Goal: Information Seeking & Learning: Learn about a topic

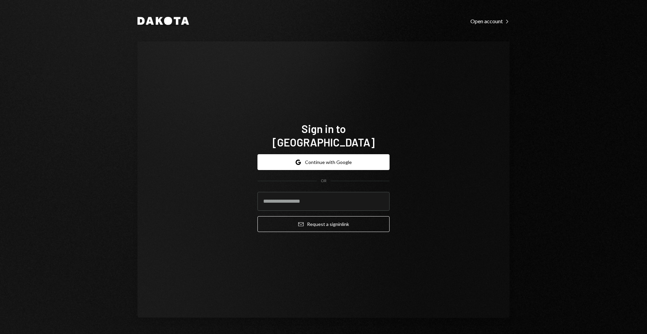
click at [158, 25] on icon "Dakota" at bounding box center [164, 21] width 52 height 8
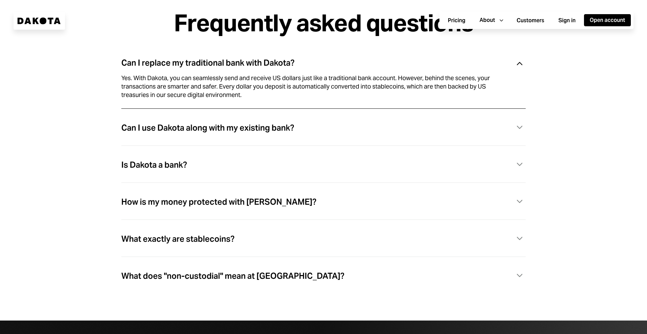
scroll to position [2119, 0]
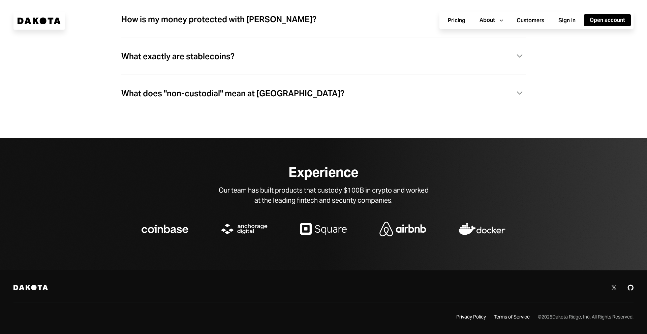
click at [614, 289] on icon "Twitter" at bounding box center [614, 287] width 5 height 5
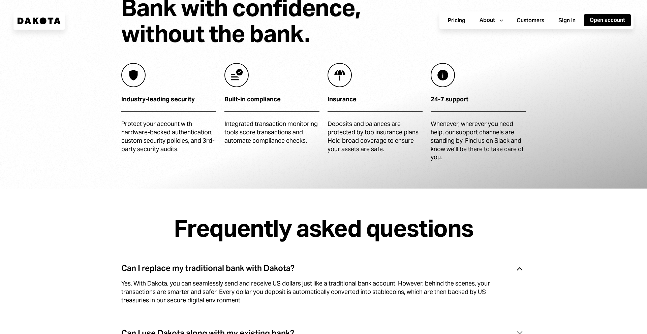
scroll to position [1728, 0]
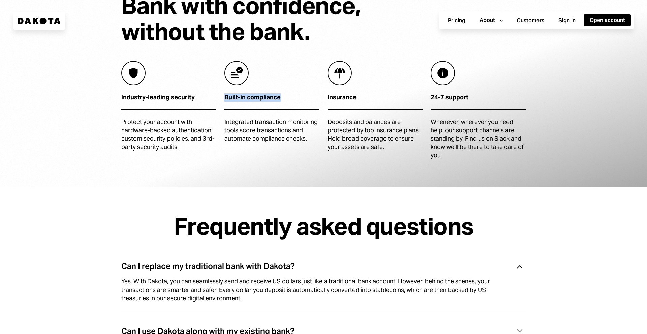
drag, startPoint x: 225, startPoint y: 100, endPoint x: 283, endPoint y: 105, distance: 57.5
click at [283, 102] on div "Built-in compliance" at bounding box center [272, 97] width 95 height 8
drag, startPoint x: 121, startPoint y: 101, endPoint x: 200, endPoint y: 100, distance: 79.2
click at [200, 101] on div "Industry-leading security" at bounding box center [168, 97] width 95 height 8
click at [191, 102] on div "Industry-leading security" at bounding box center [168, 97] width 95 height 8
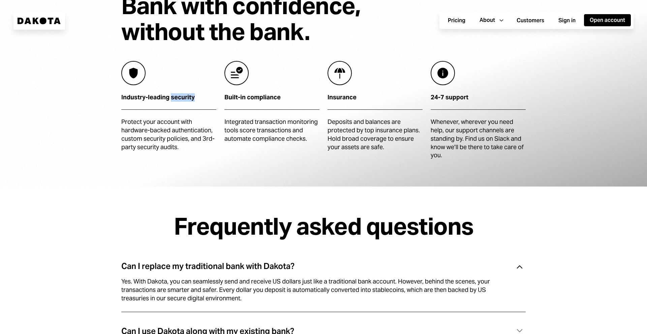
click at [191, 102] on div "Industry-leading security" at bounding box center [168, 97] width 95 height 8
click at [236, 102] on div "Built-in compliance" at bounding box center [272, 97] width 95 height 8
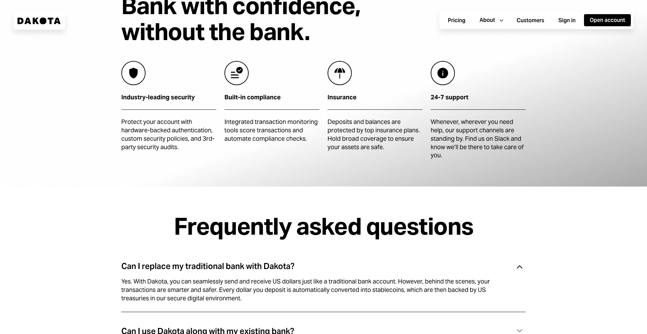
click at [333, 102] on div "Insurance" at bounding box center [375, 97] width 95 height 8
drag, startPoint x: 430, startPoint y: 99, endPoint x: 472, endPoint y: 101, distance: 42.2
click at [472, 101] on div "Industry-leading security Protect your account with hardware-backed authenticat…" at bounding box center [323, 110] width 405 height 99
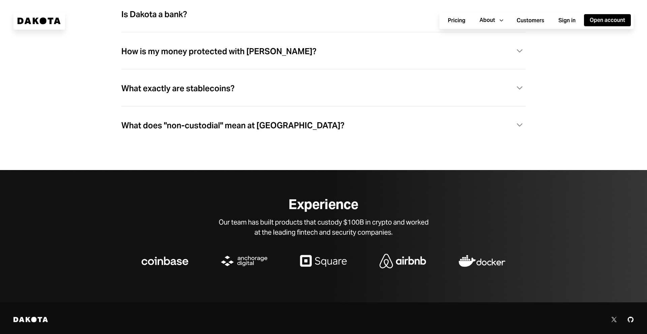
scroll to position [2083, 0]
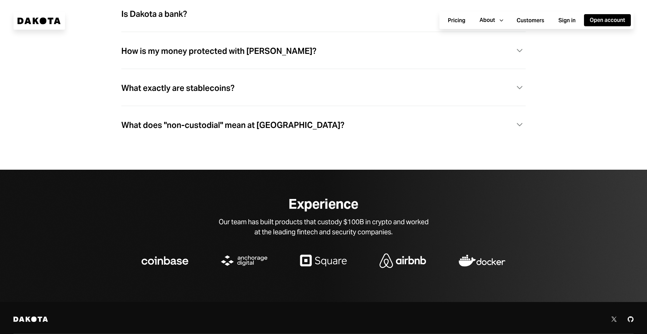
click at [305, 126] on div "What does "non-custodial" mean at [GEOGRAPHIC_DATA]? Caret Down" at bounding box center [323, 125] width 405 height 14
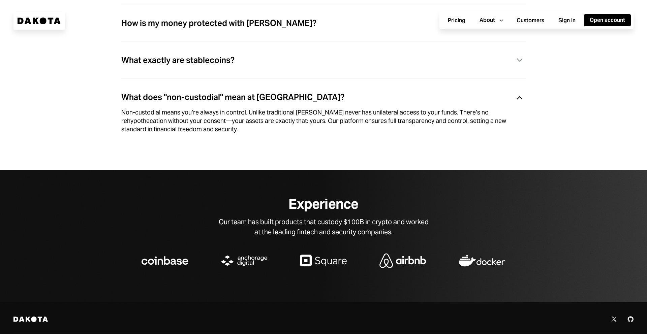
click at [242, 66] on div "What exactly are stablecoins? Caret Down" at bounding box center [323, 61] width 405 height 14
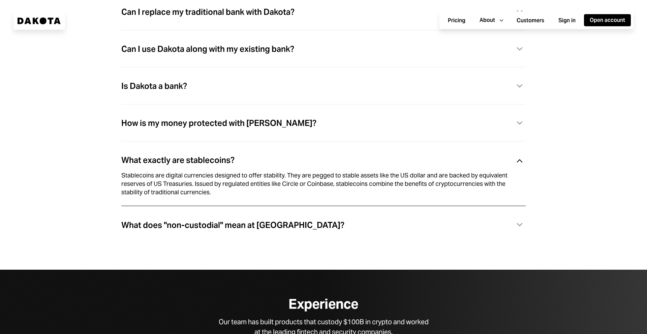
scroll to position [1980, 0]
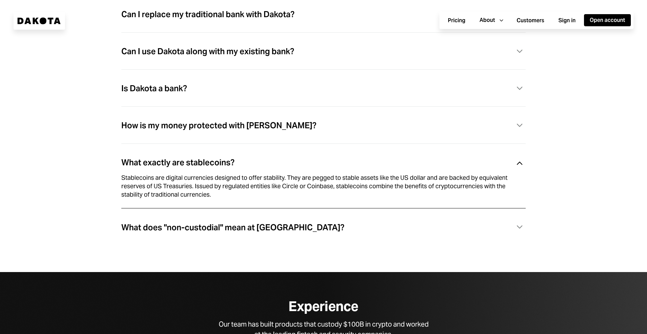
click at [236, 96] on div "Is Dakota a bank? Caret Down" at bounding box center [323, 89] width 405 height 14
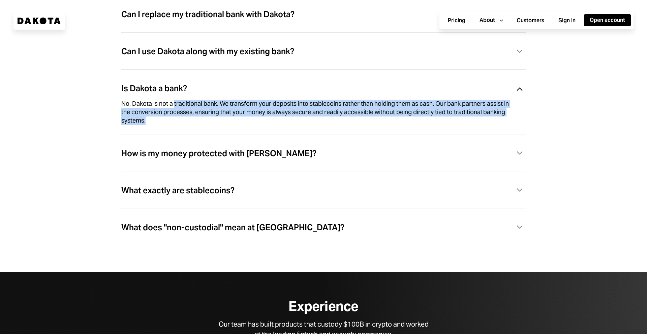
drag, startPoint x: 174, startPoint y: 109, endPoint x: 288, endPoint y: 132, distance: 116.0
click at [289, 132] on div "No, Dakota is not a traditional bank. We transform your deposits into stablecoi…" at bounding box center [323, 121] width 405 height 28
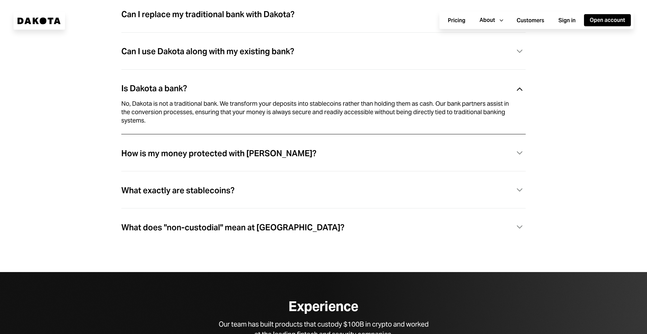
click at [222, 56] on div "Can I use Dakota along with my existing bank?" at bounding box center [207, 51] width 173 height 9
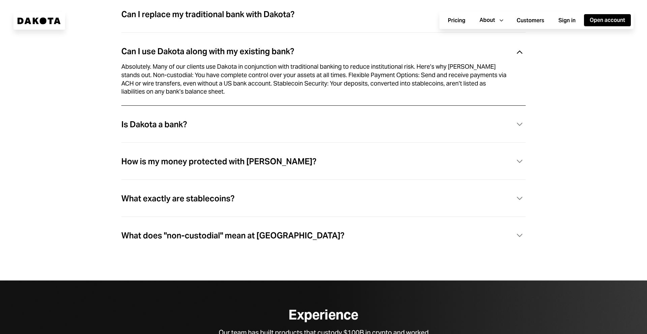
click at [245, 19] on div "Can I replace my traditional bank with Dakota?" at bounding box center [207, 14] width 173 height 9
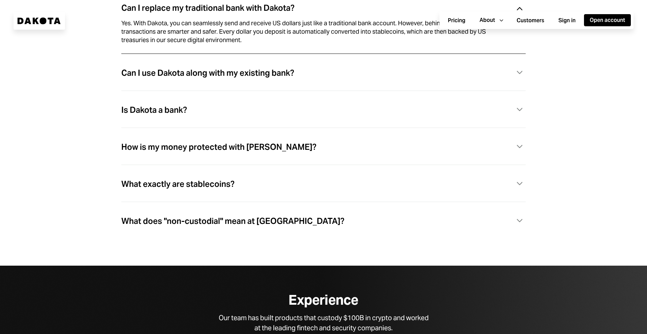
scroll to position [2119, 0]
